Goal: Information Seeking & Learning: Get advice/opinions

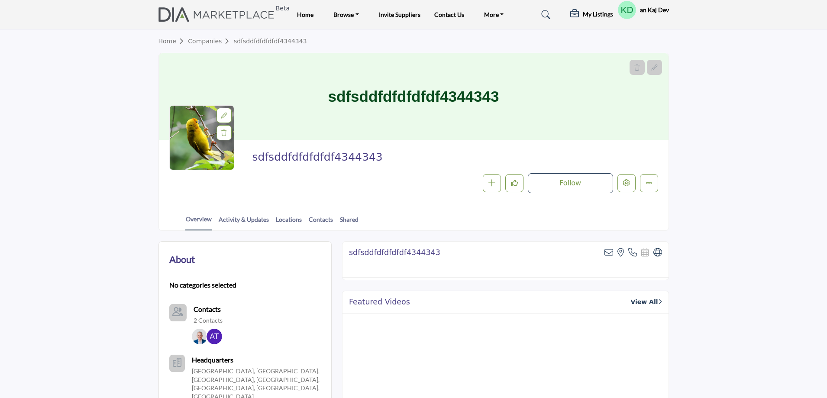
click at [627, 10] on profile-featured-ece629e0-5032-4882-b3de-e73b623fc77f "Show hide supplier dropdown" at bounding box center [626, 9] width 19 height 19
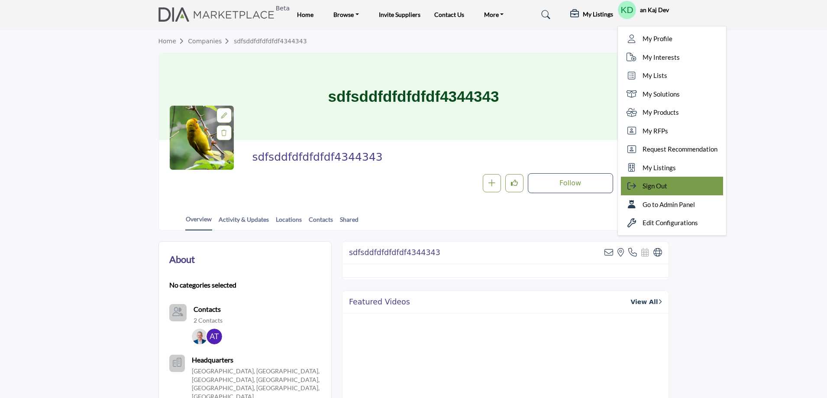
click at [668, 187] on div "Sign Out" at bounding box center [672, 186] width 102 height 19
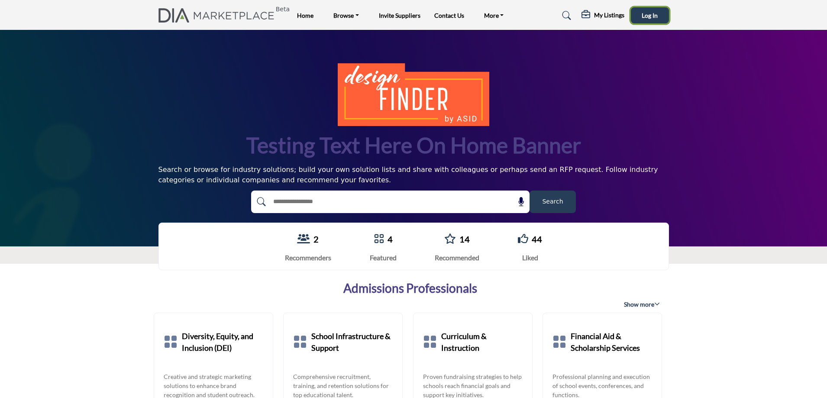
click at [642, 18] on span "Log In" at bounding box center [649, 15] width 16 height 7
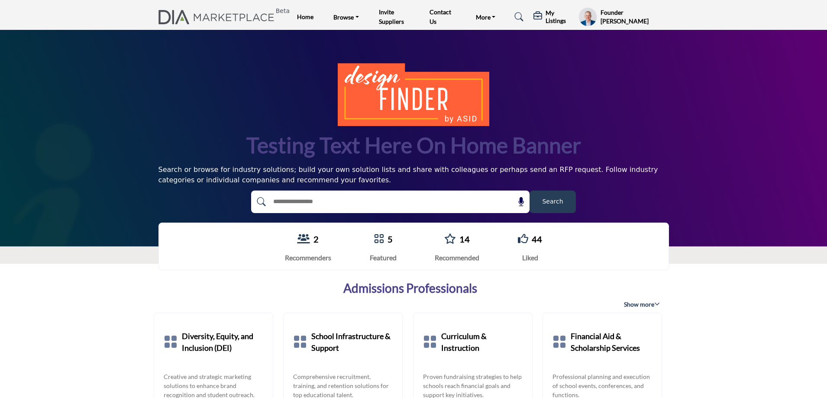
click at [552, 23] on h5 "My Listings" at bounding box center [559, 17] width 29 height 16
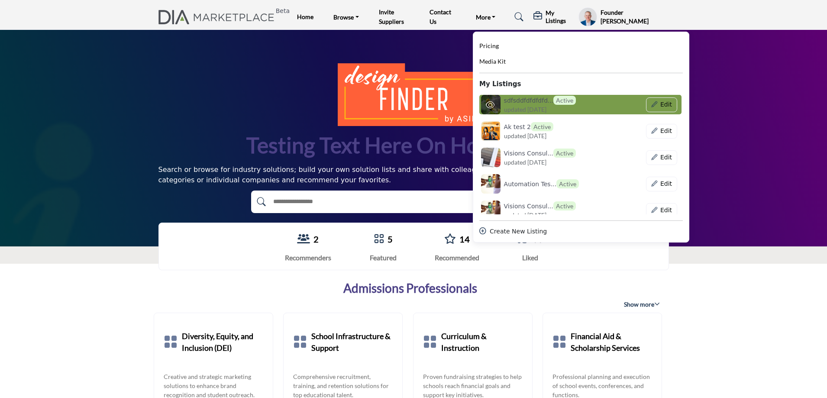
click at [535, 101] on h6 "sdfsddfdfdfdfd... Active" at bounding box center [540, 100] width 72 height 9
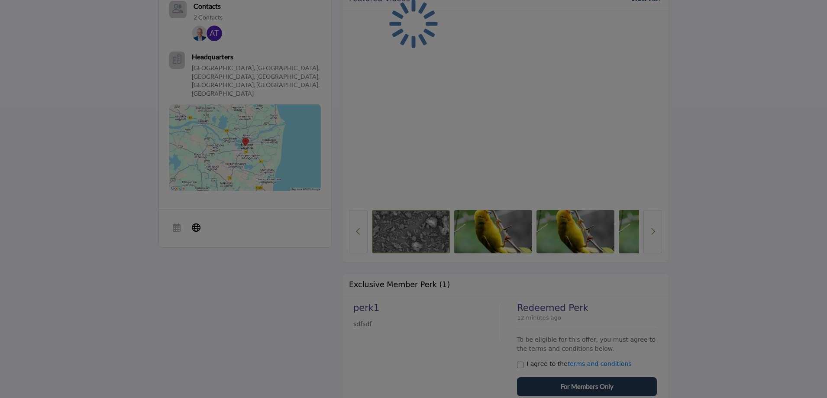
scroll to position [485, 0]
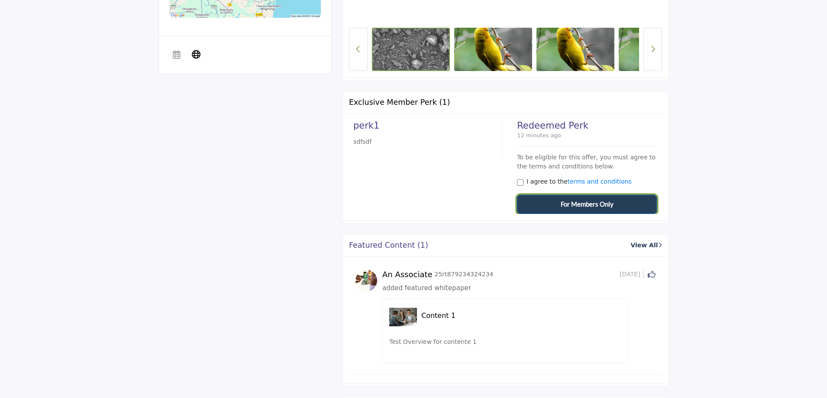
click at [567, 206] on span "For Members Only" at bounding box center [586, 204] width 53 height 10
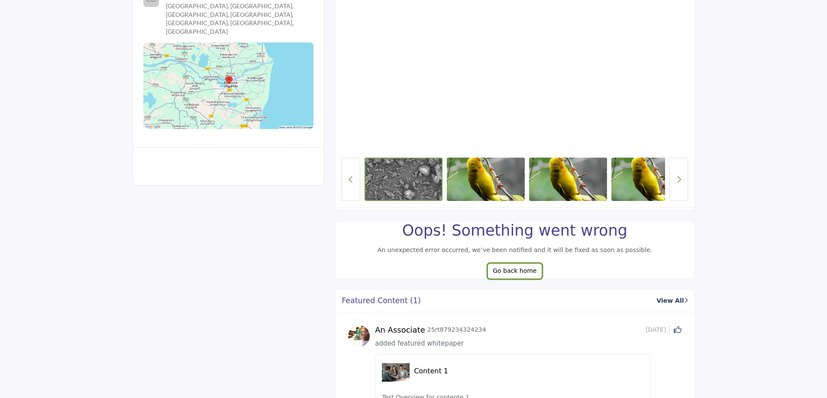
scroll to position [355, 0]
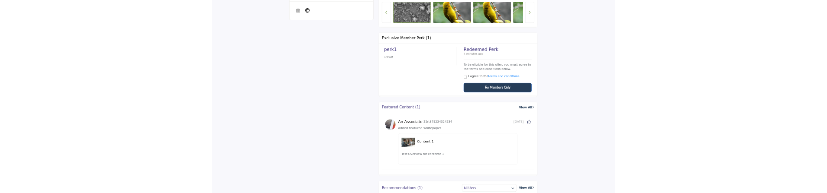
scroll to position [518, 0]
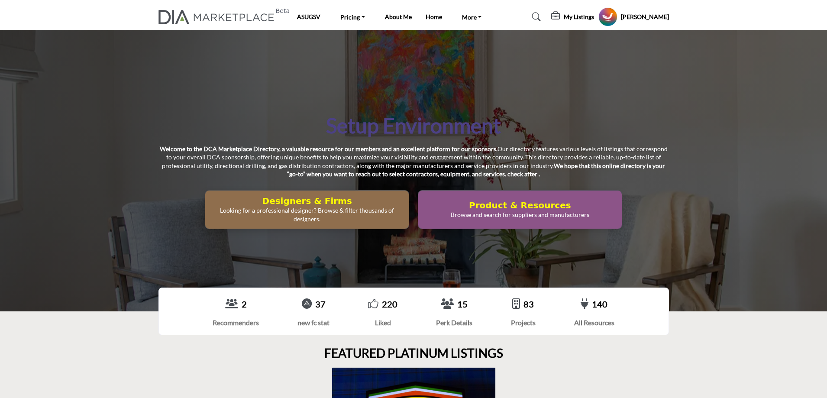
click at [333, 213] on p "Looking for a professional designer? Browse & filter thousands of designers." at bounding box center [307, 214] width 198 height 17
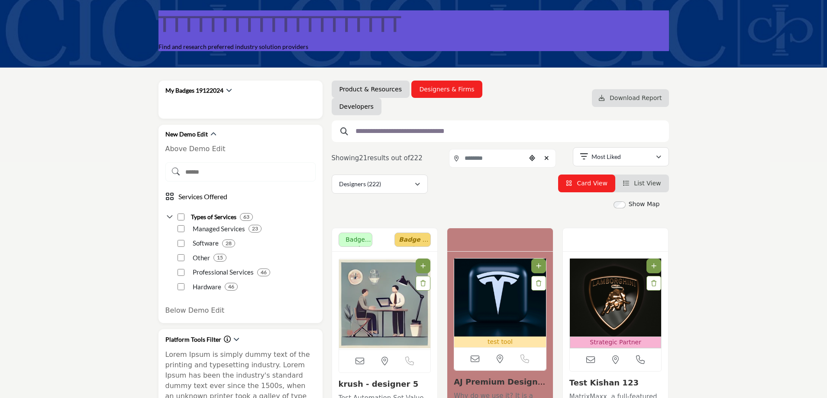
scroll to position [43, 0]
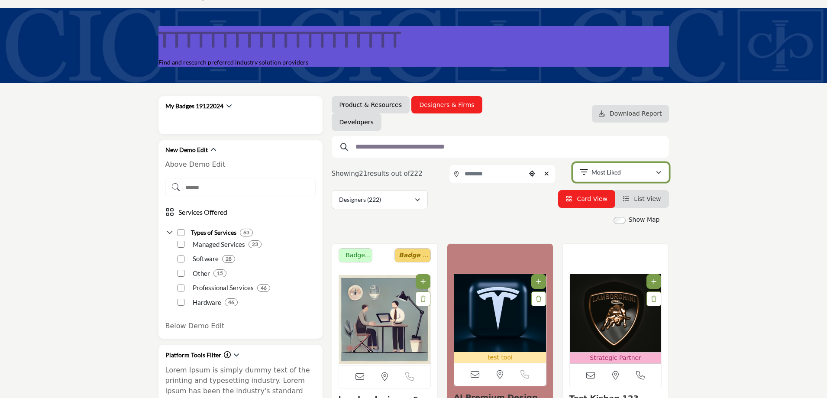
click at [625, 174] on div "Most Liked" at bounding box center [617, 172] width 75 height 10
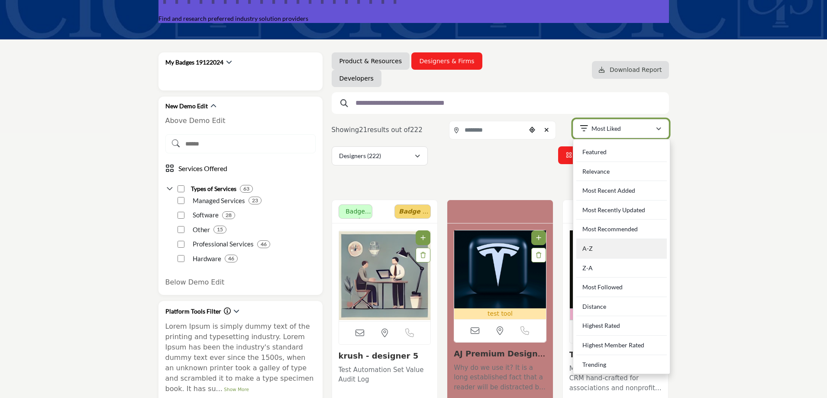
scroll to position [130, 0]
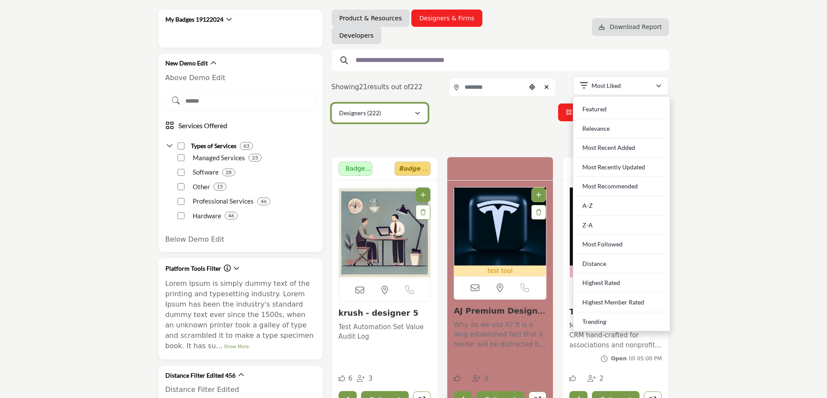
click at [367, 115] on p "Designers (222)" at bounding box center [360, 113] width 42 height 9
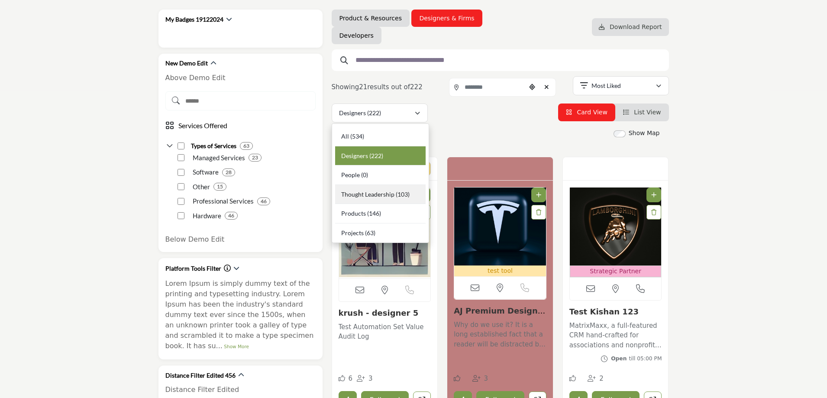
click at [380, 193] on span "Thought Leadership" at bounding box center [367, 193] width 53 height 7
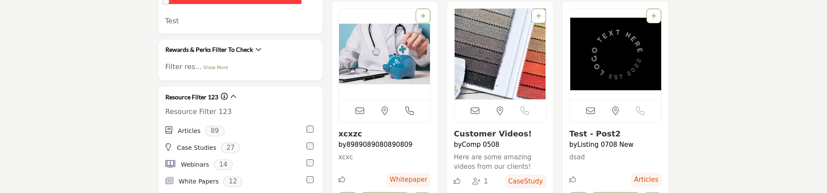
scroll to position [1298, 0]
